Goal: Browse casually

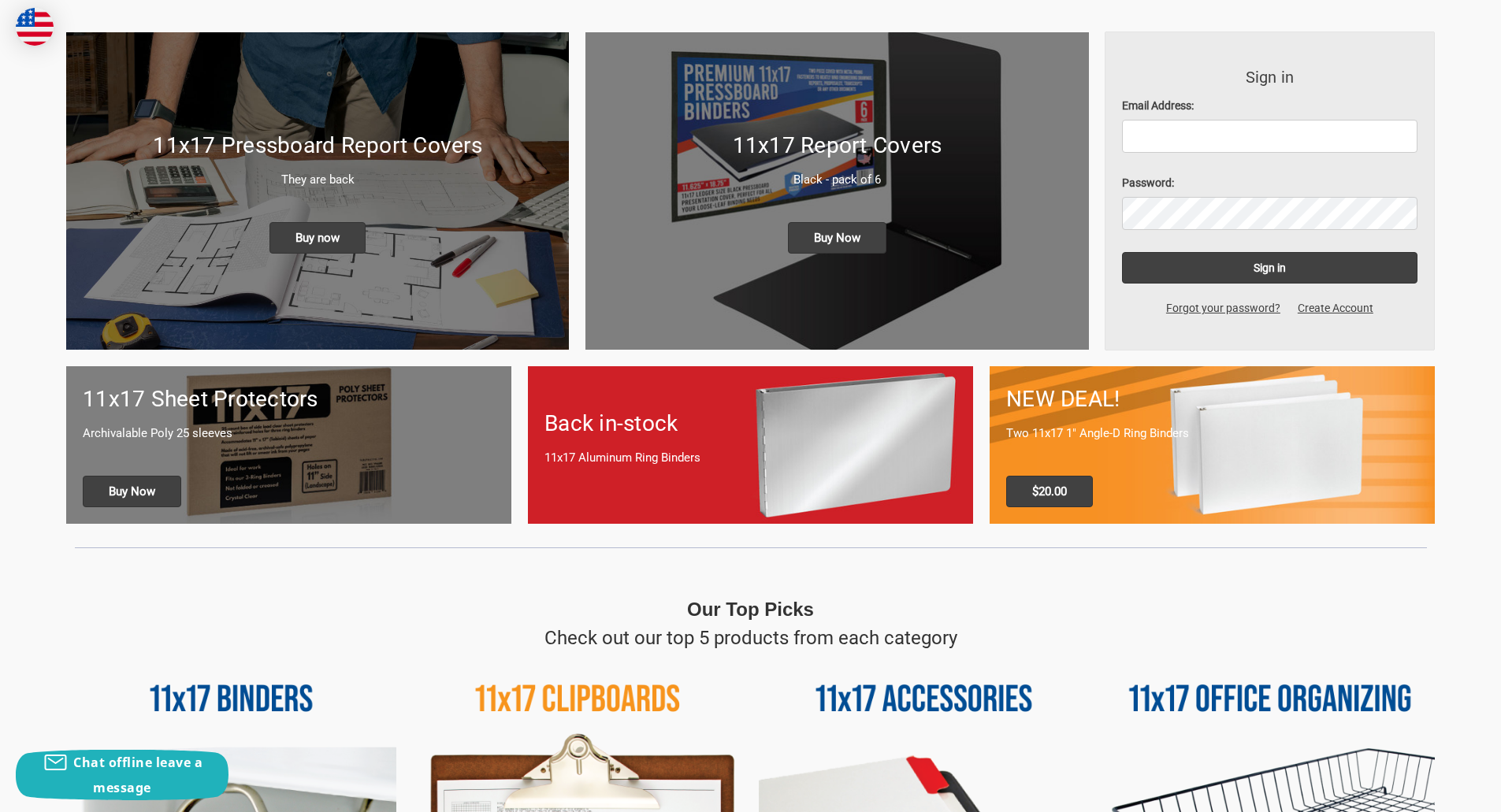
scroll to position [158, 0]
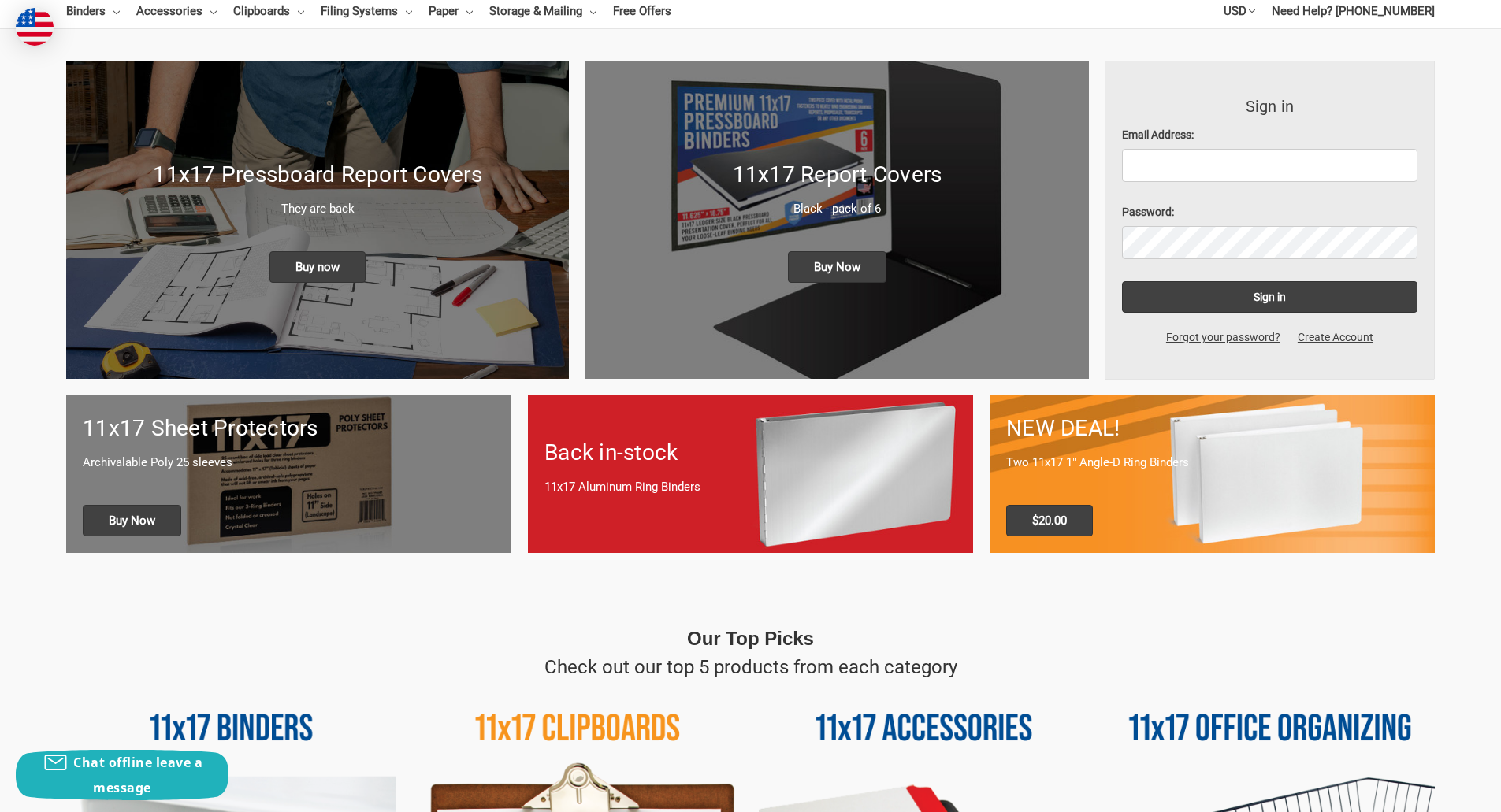
click at [799, 482] on p "11x17 Aluminum Ring Binders" at bounding box center [750, 487] width 412 height 18
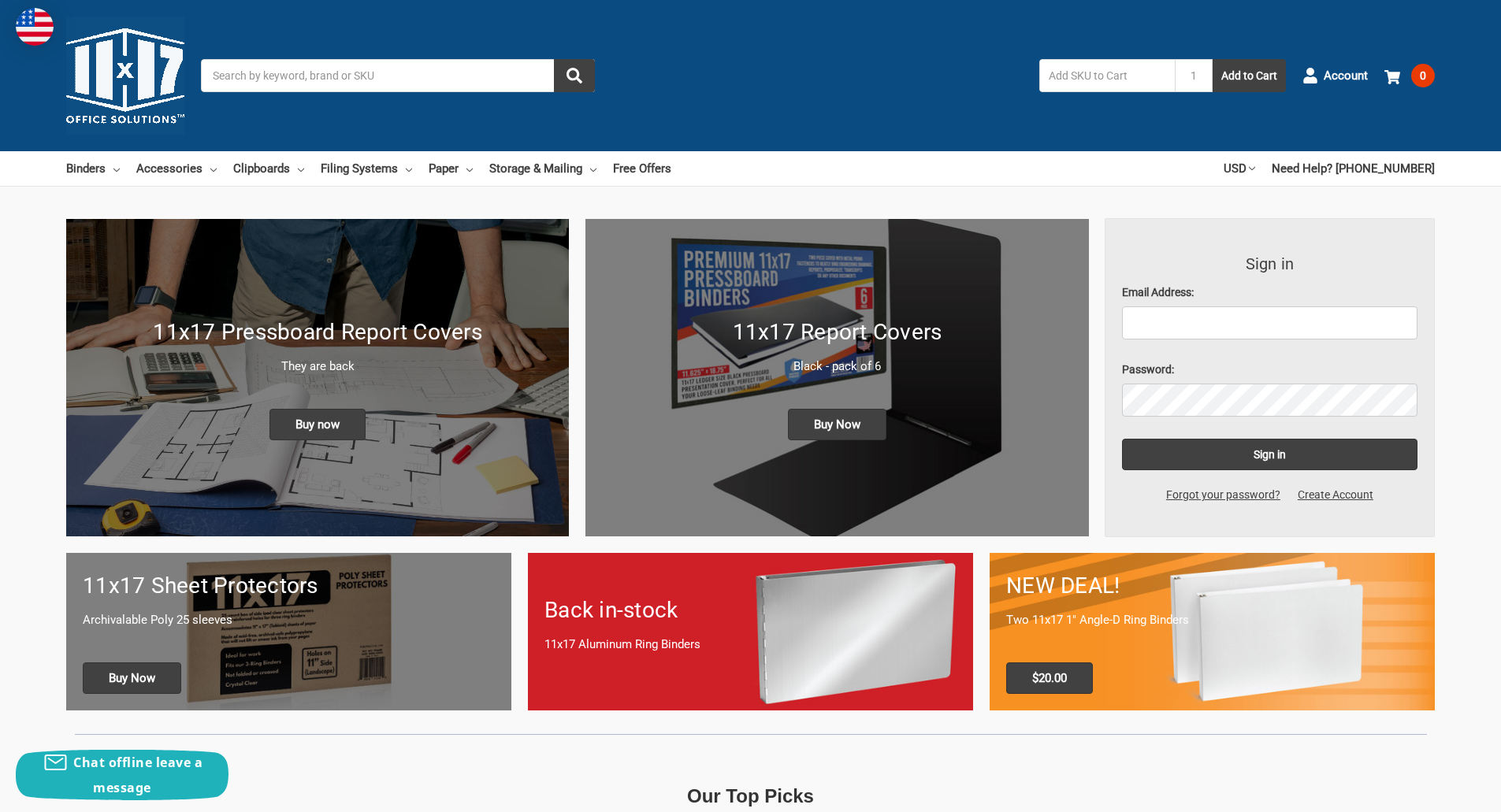
click at [402, 370] on p "They are back" at bounding box center [318, 367] width 470 height 18
